Goal: Transaction & Acquisition: Purchase product/service

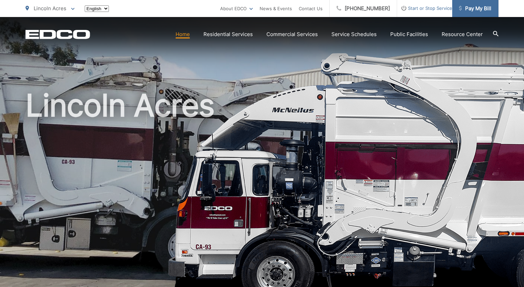
click at [470, 7] on span "Pay My Bill" at bounding box center [475, 8] width 32 height 8
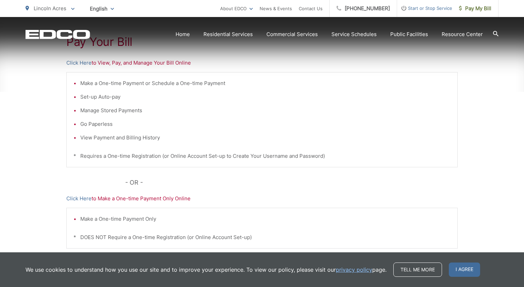
scroll to position [196, 0]
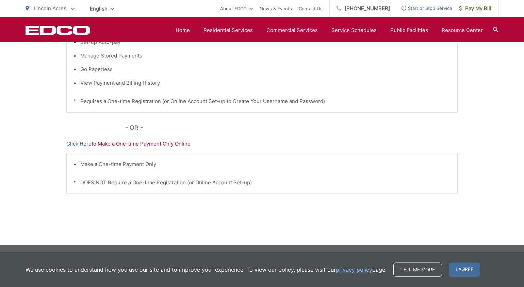
click at [78, 145] on link "Click Here" at bounding box center [78, 144] width 25 height 8
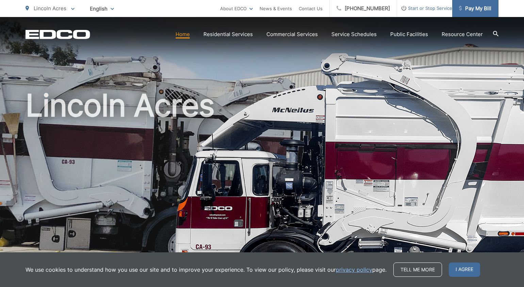
click at [479, 10] on span "Pay My Bill" at bounding box center [475, 8] width 32 height 8
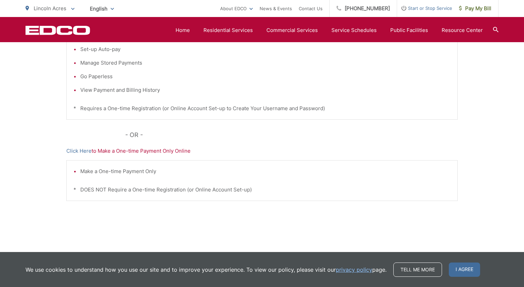
scroll to position [196, 0]
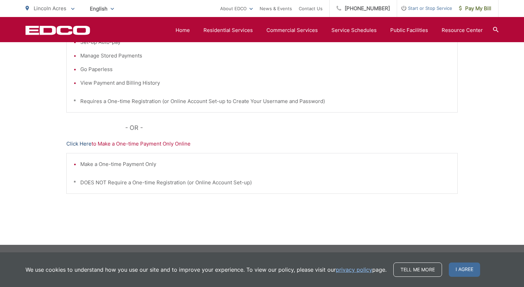
click at [76, 142] on link "Click Here" at bounding box center [78, 144] width 25 height 8
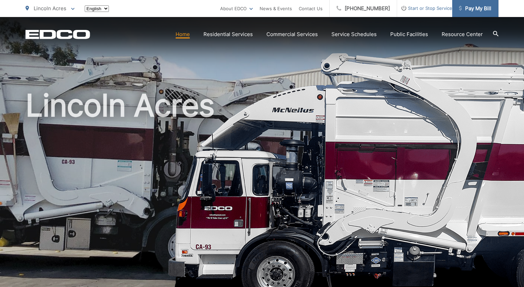
click at [473, 9] on span "Pay My Bill" at bounding box center [475, 8] width 32 height 8
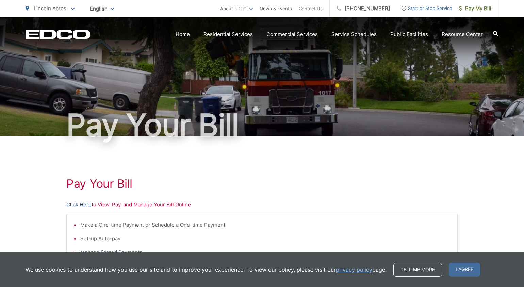
click at [81, 204] on link "Click Here" at bounding box center [78, 205] width 25 height 8
